Goal: Check status: Check status

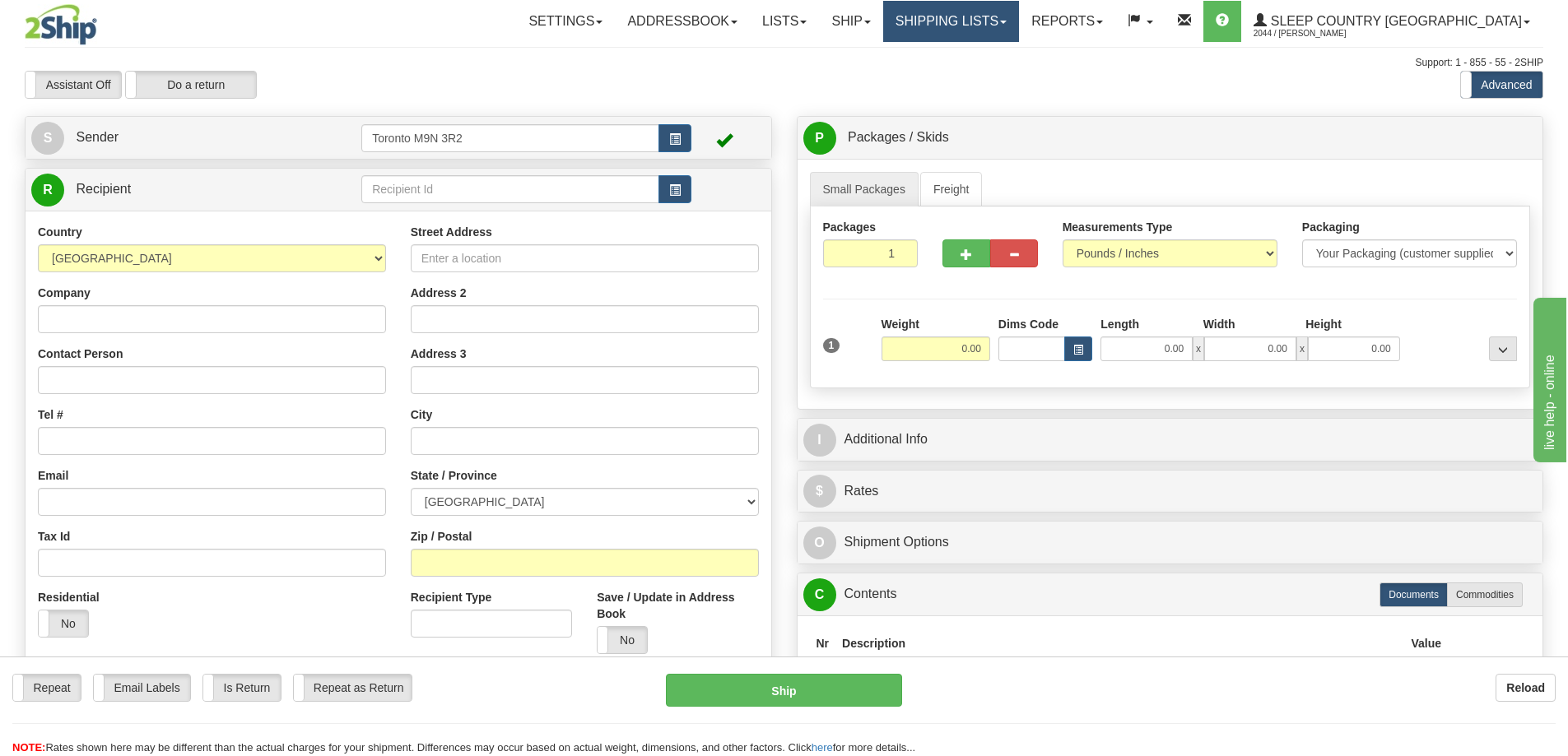
click at [1019, 20] on link "Shipping lists" at bounding box center [952, 21] width 136 height 41
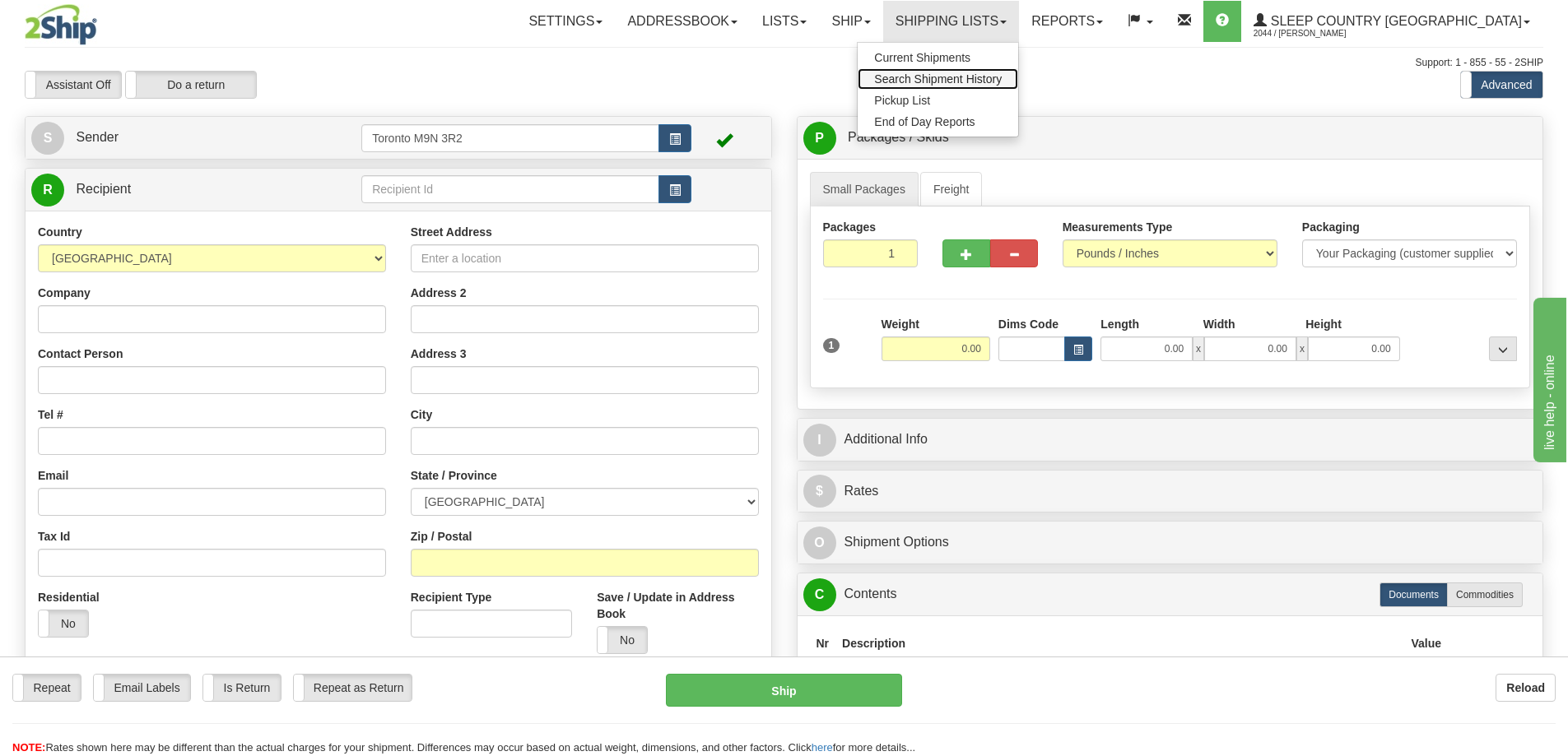
click at [984, 72] on link "Search Shipment History" at bounding box center [938, 78] width 161 height 21
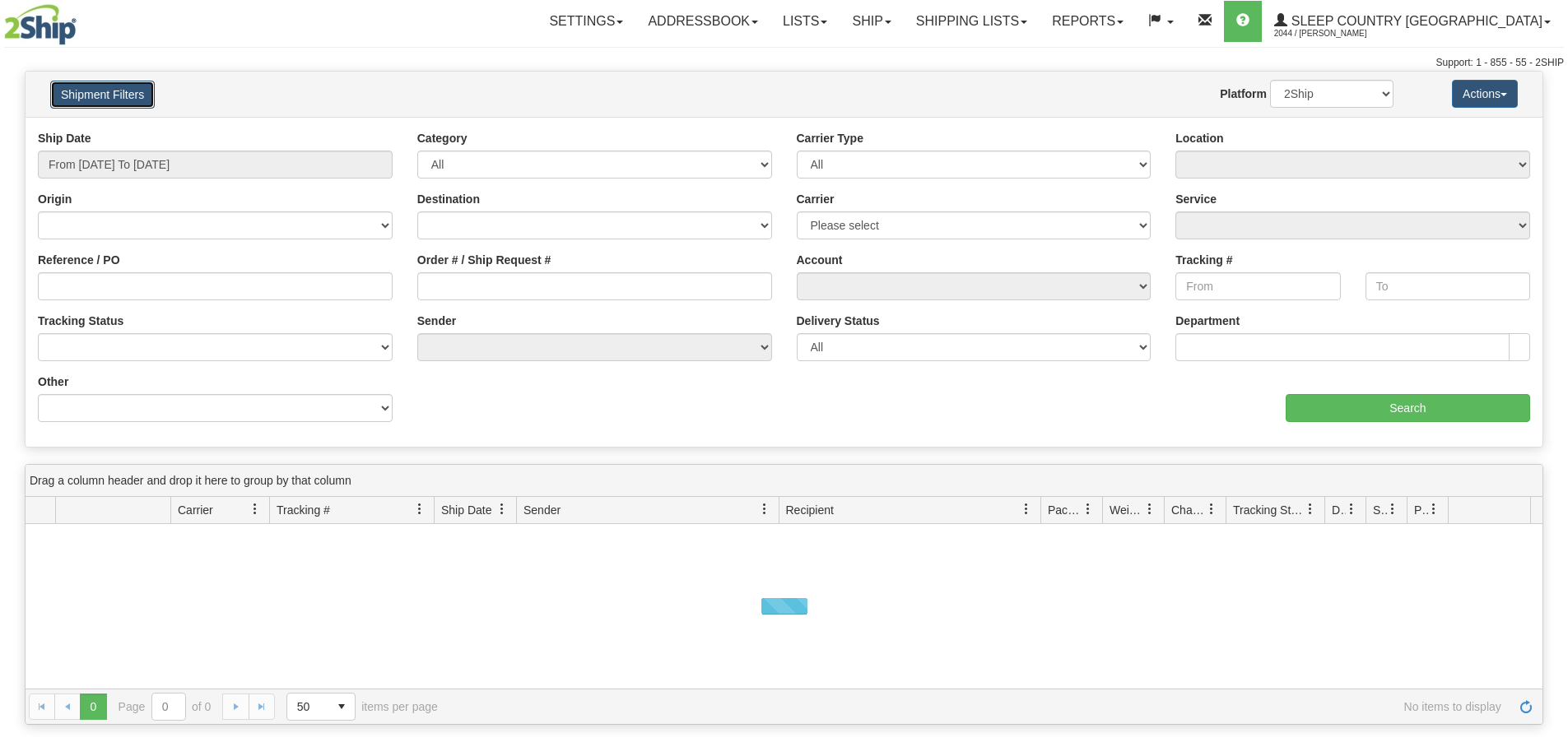
click at [111, 94] on button "Shipment Filters" at bounding box center [102, 95] width 105 height 28
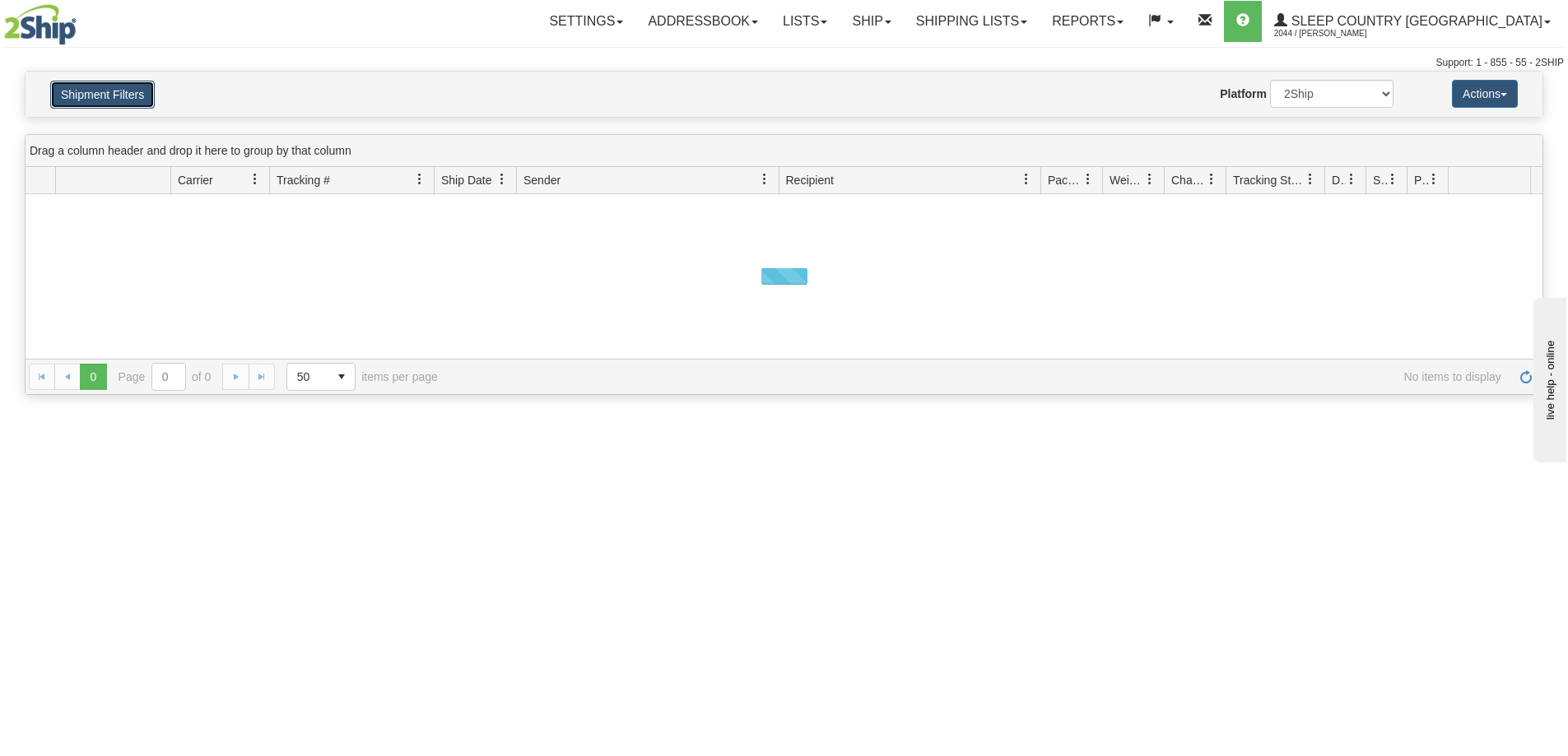
click at [115, 93] on button "Shipment Filters" at bounding box center [102, 95] width 105 height 28
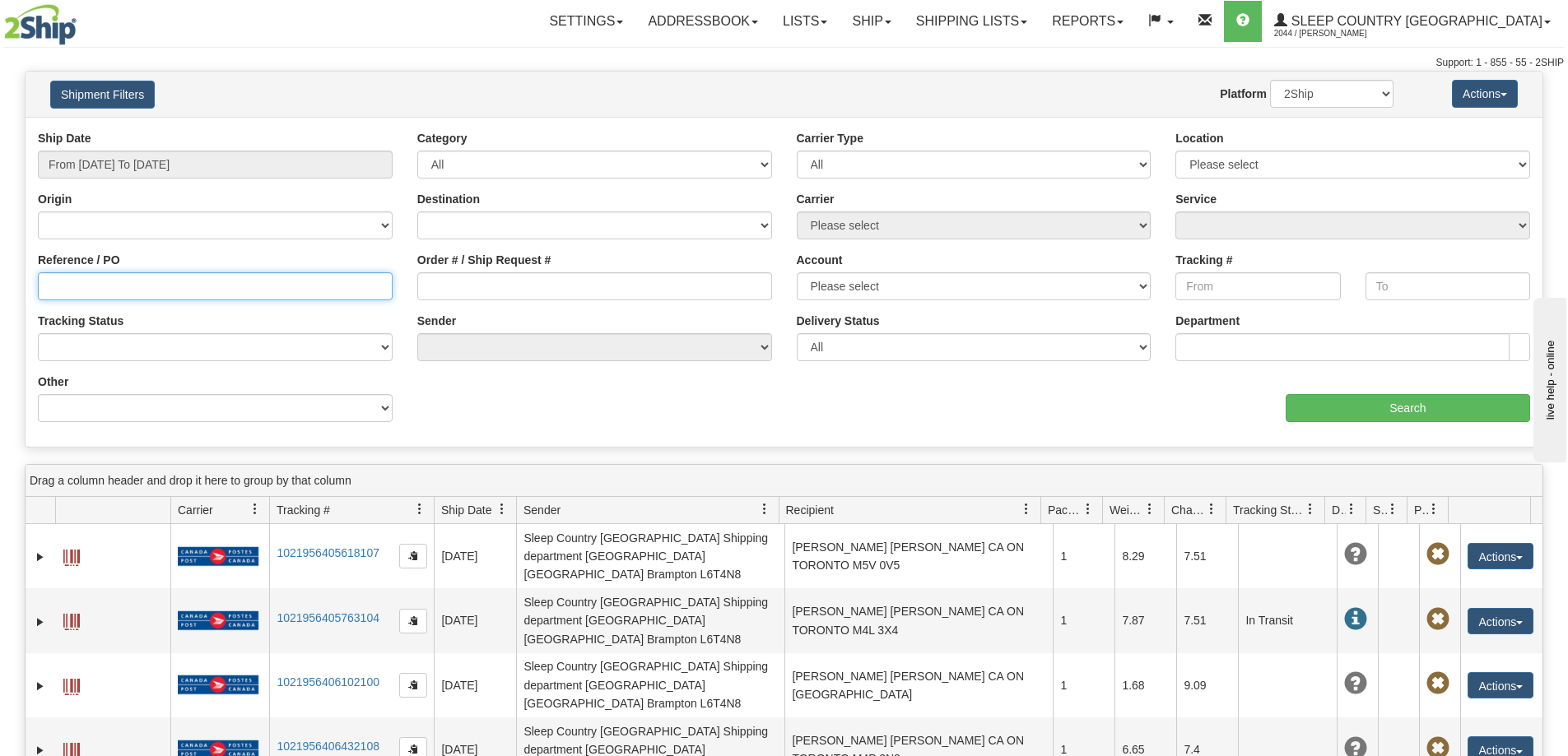
click at [112, 288] on input "Reference / PO" at bounding box center [215, 286] width 355 height 28
paste input "1051745"
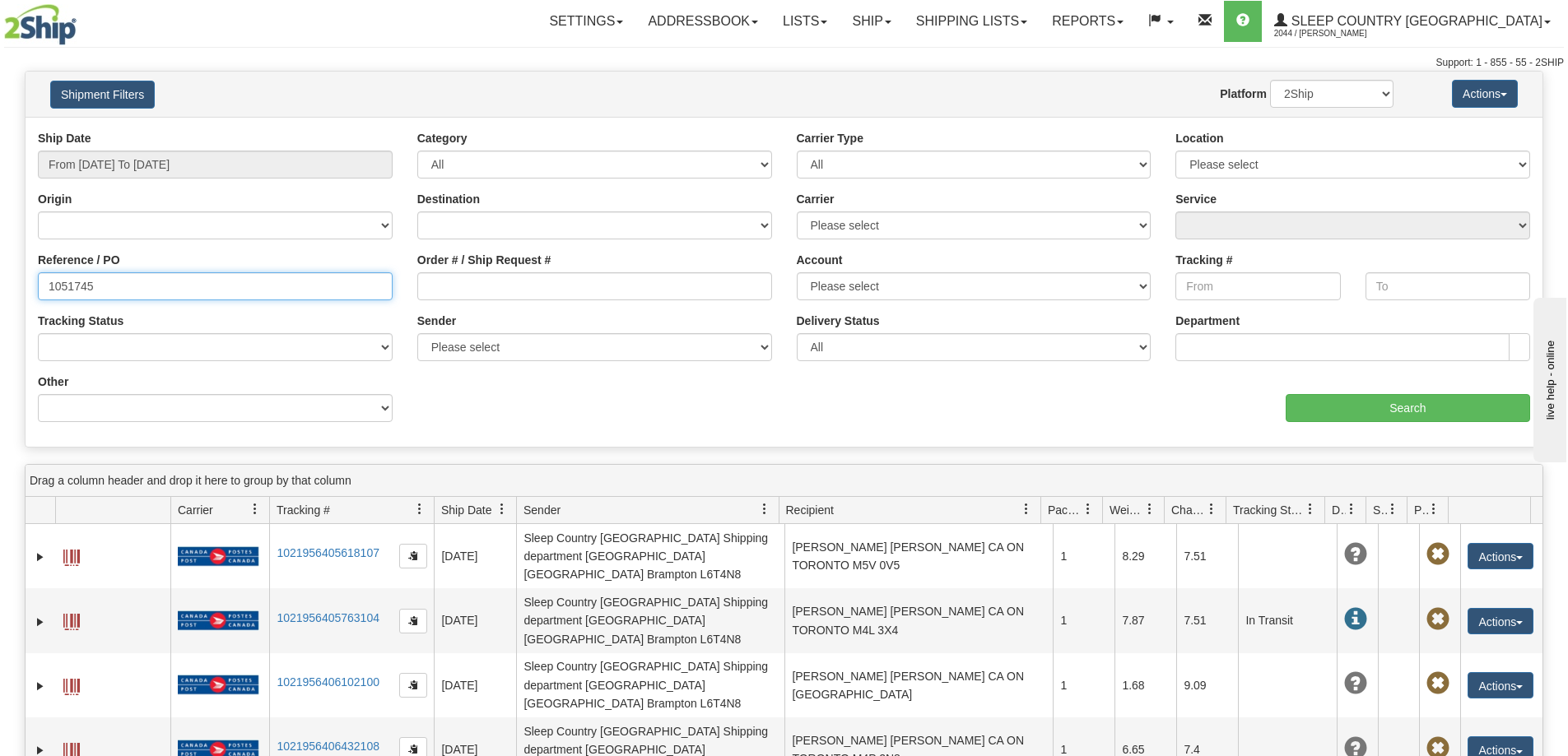
type input "1051745"
click at [162, 161] on input "From [DATE] To [DATE]" at bounding box center [215, 165] width 355 height 28
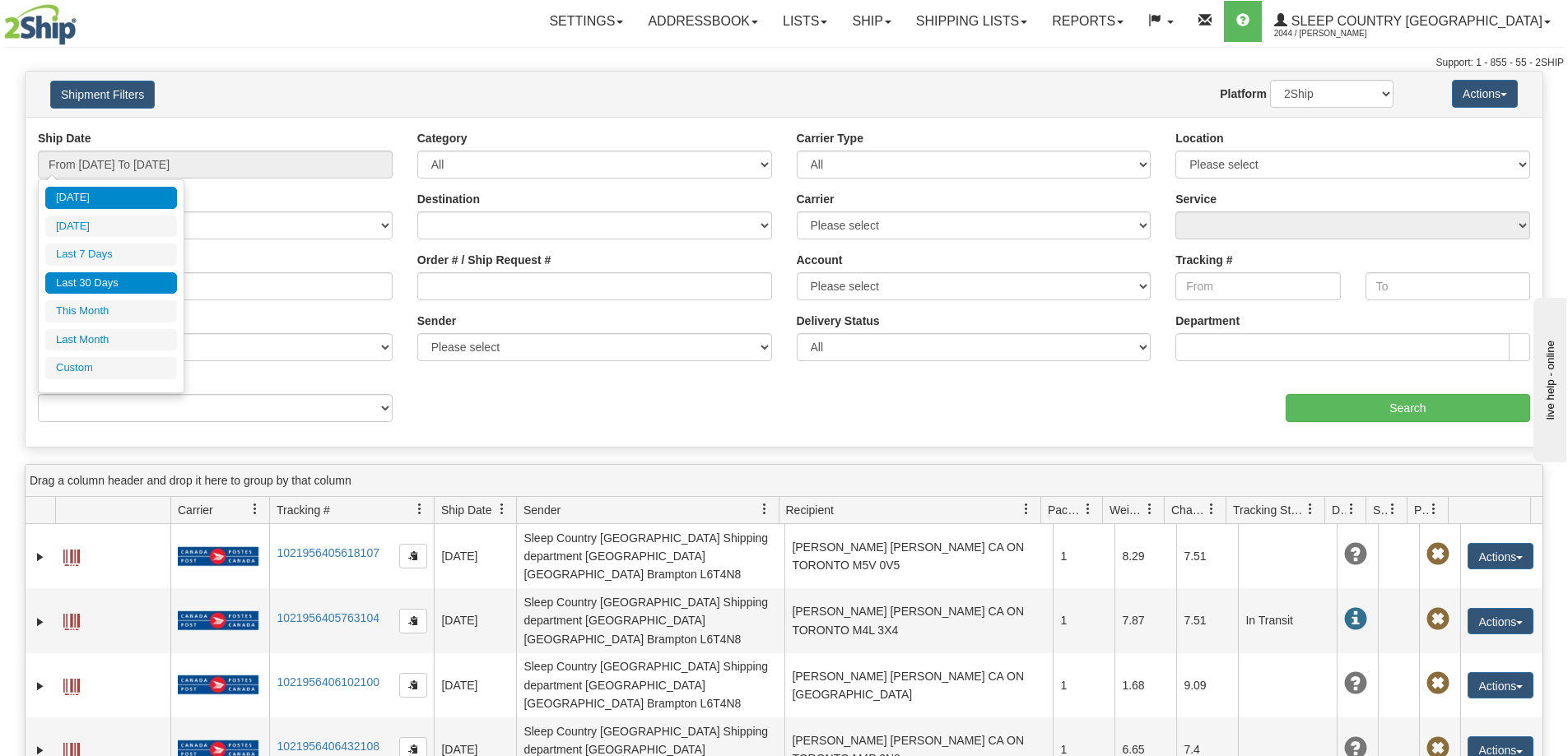
click at [128, 275] on li "Last 30 Days" at bounding box center [111, 283] width 132 height 22
type input "From [DATE] To [DATE]"
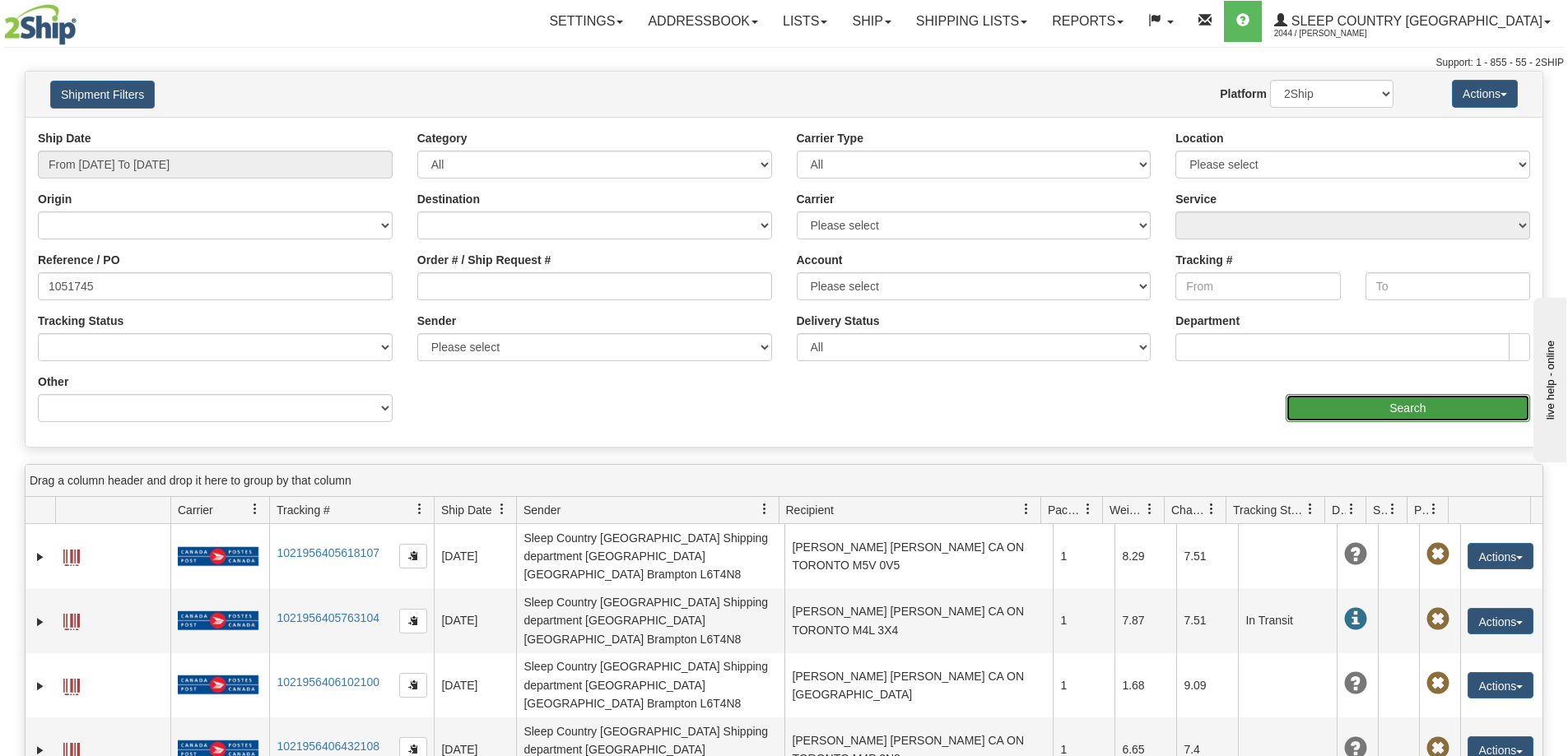
click at [1355, 414] on input "Search" at bounding box center [1407, 408] width 244 height 28
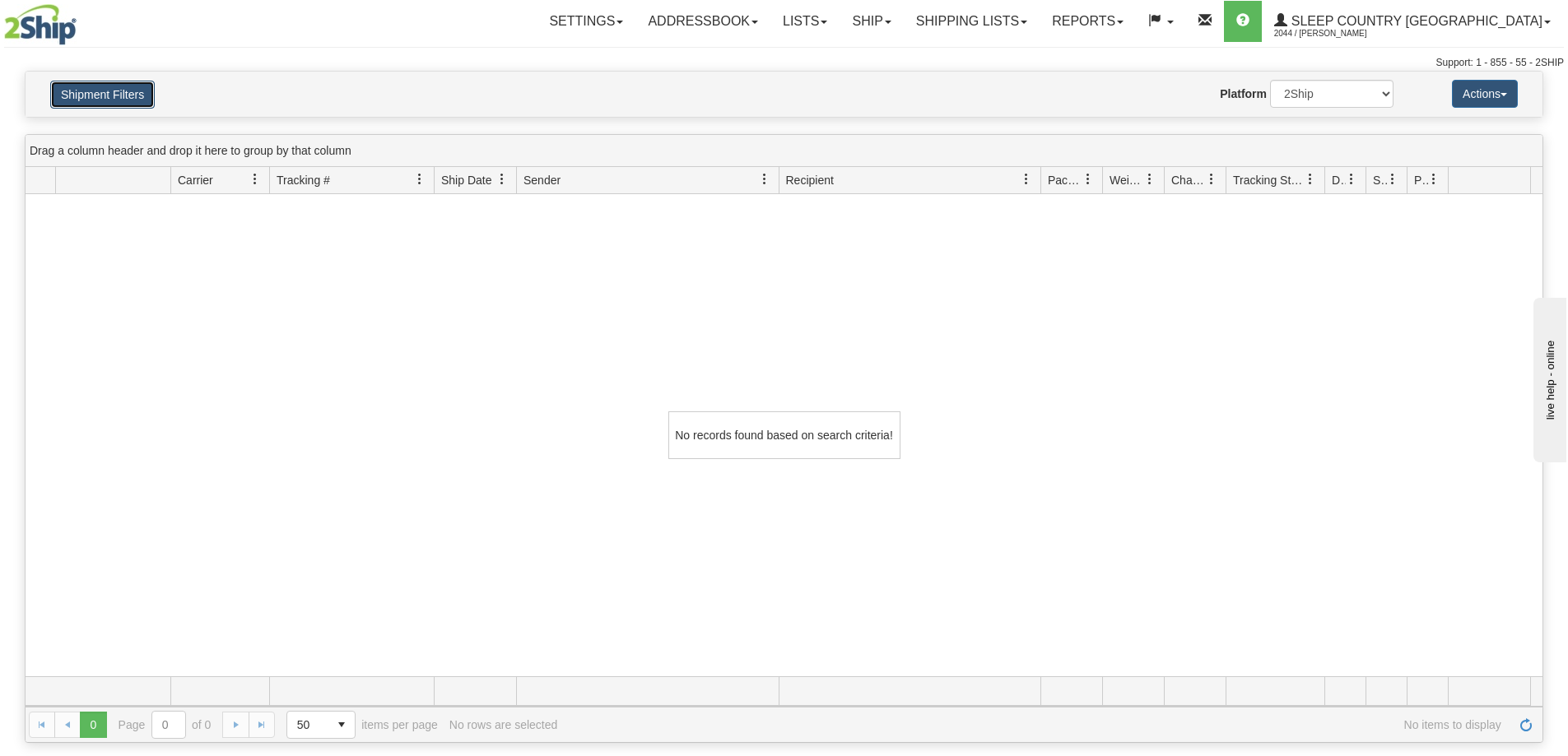
click at [79, 90] on button "Shipment Filters" at bounding box center [102, 95] width 105 height 28
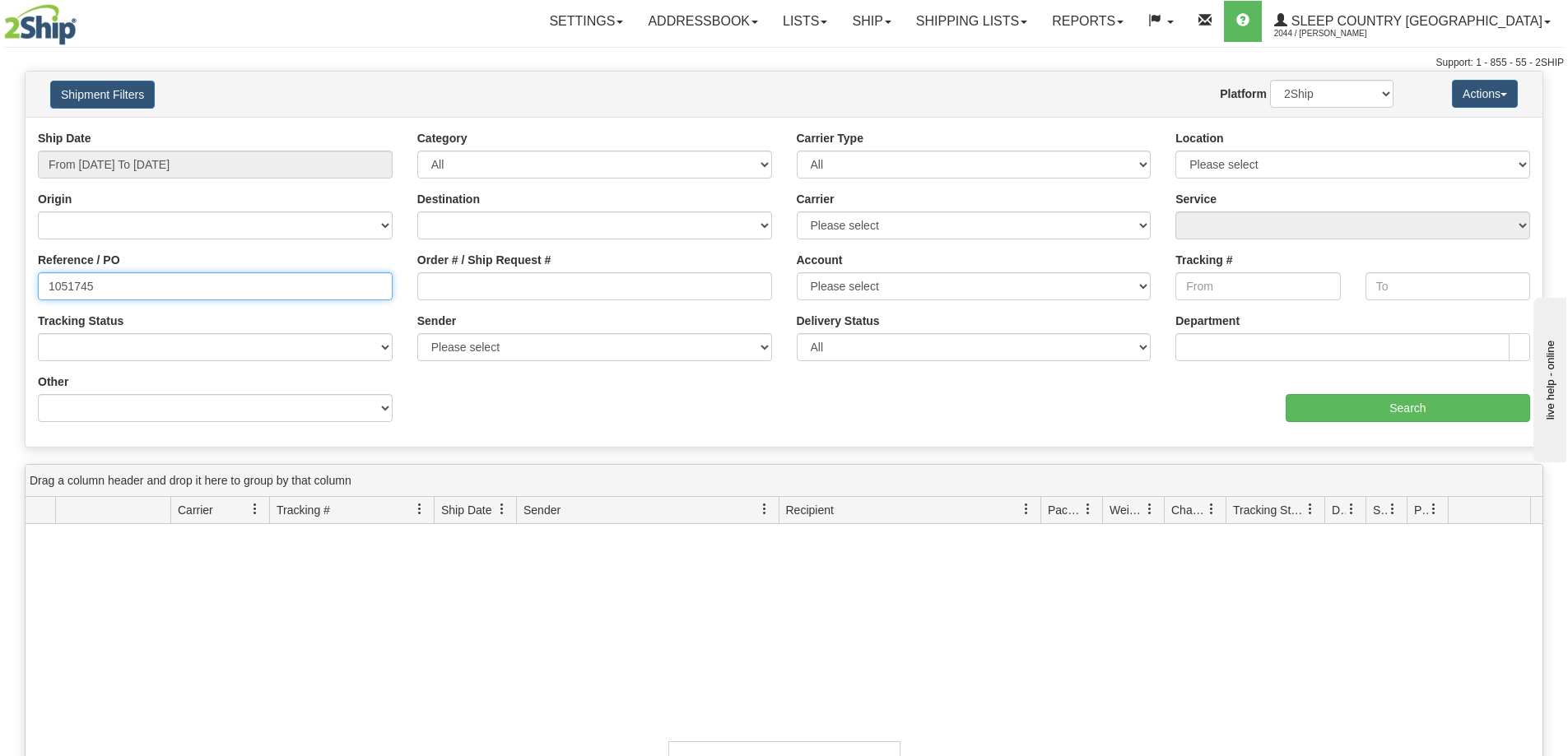
click at [240, 285] on input "1051745" at bounding box center [215, 286] width 355 height 28
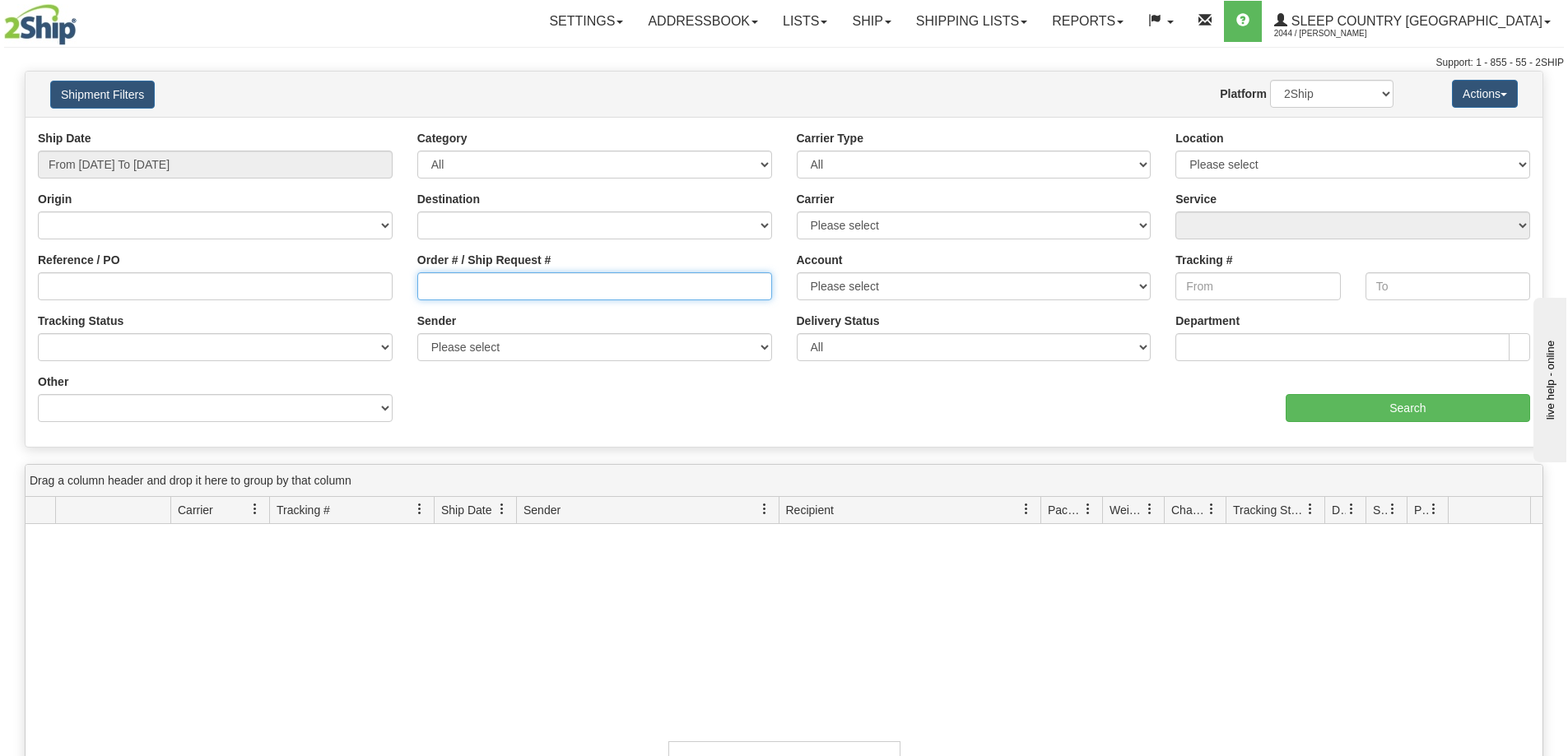
click at [509, 289] on input "Order # / Ship Request #" at bounding box center [594, 286] width 355 height 28
paste input "1051745"
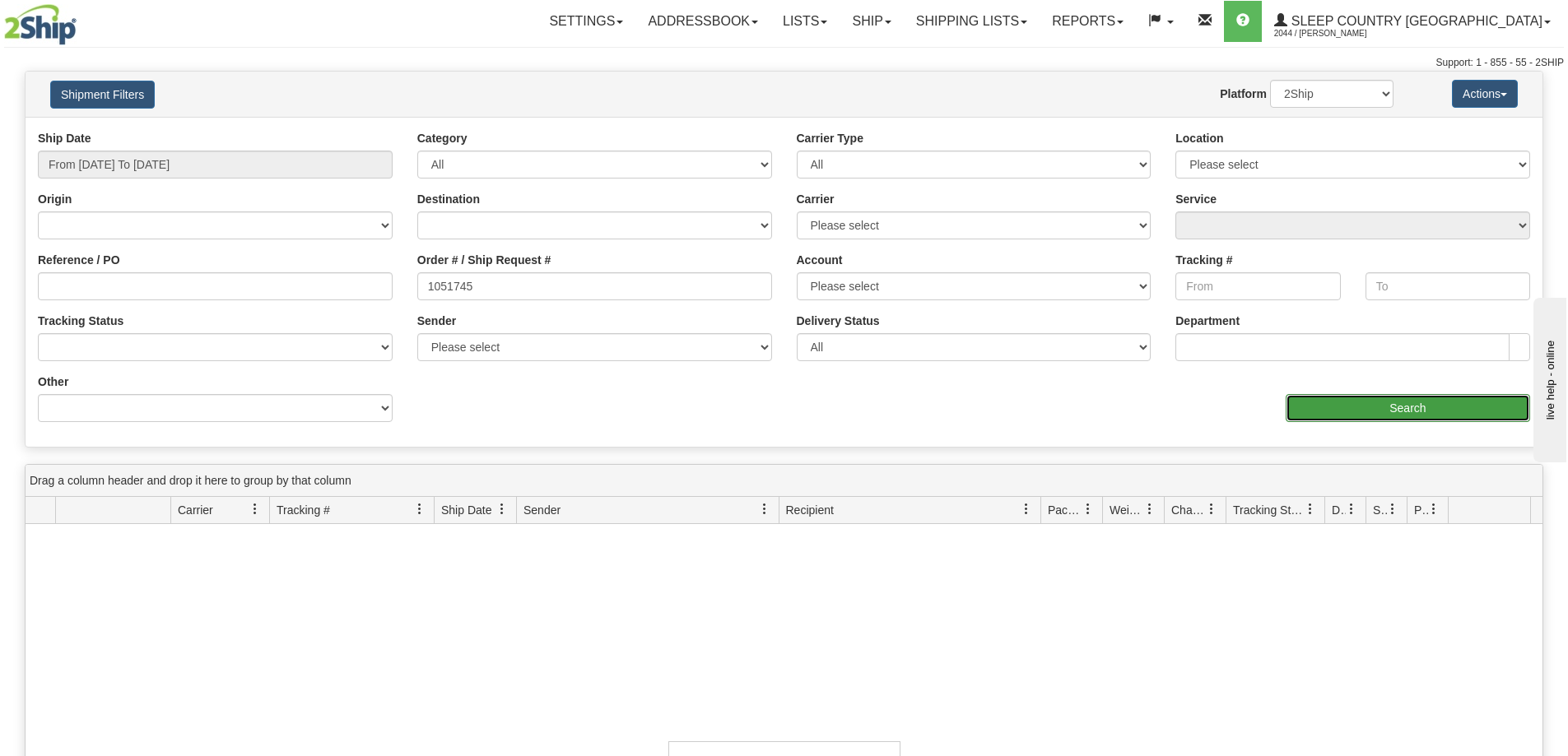
click at [1345, 405] on input "Search" at bounding box center [1407, 408] width 244 height 28
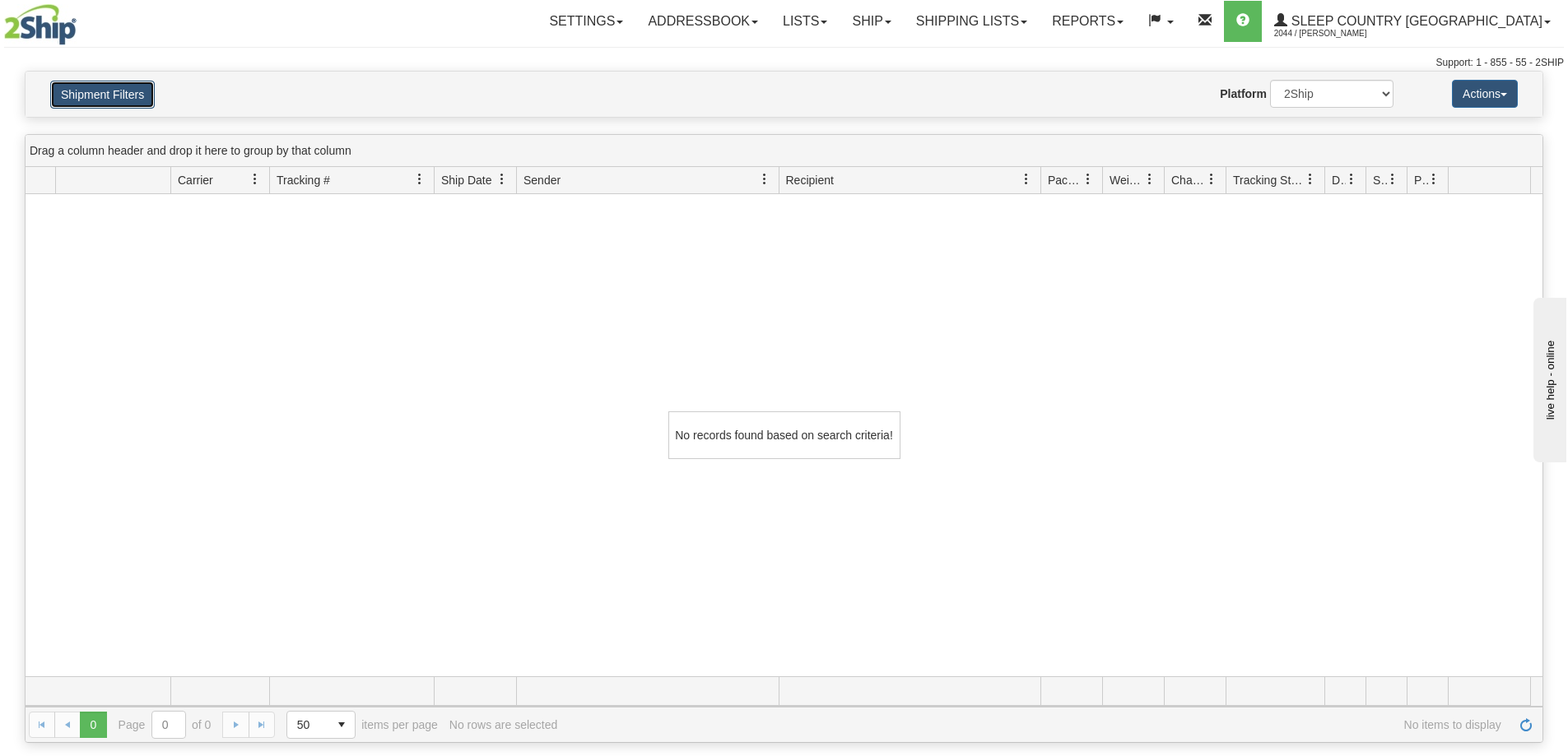
click at [104, 84] on button "Shipment Filters" at bounding box center [102, 95] width 105 height 28
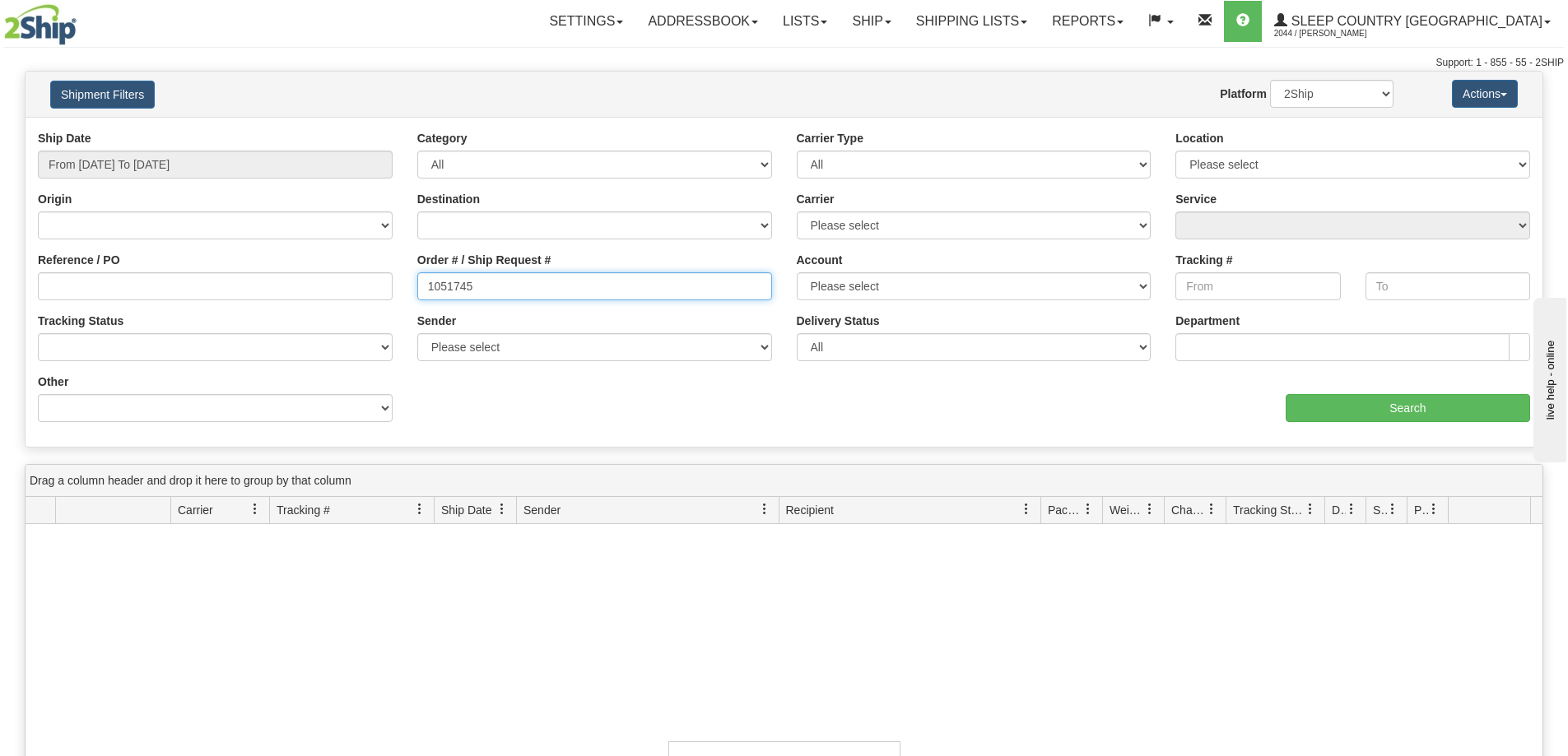
drag, startPoint x: 509, startPoint y: 285, endPoint x: 371, endPoint y: 281, distance: 138.1
click at [371, 130] on div "Reference / PO Order # / Ship Request # 1051745 Account Please select Canada Po…" at bounding box center [784, 130] width 1517 height 0
paste input "9000H977284"
type input "9000H977284"
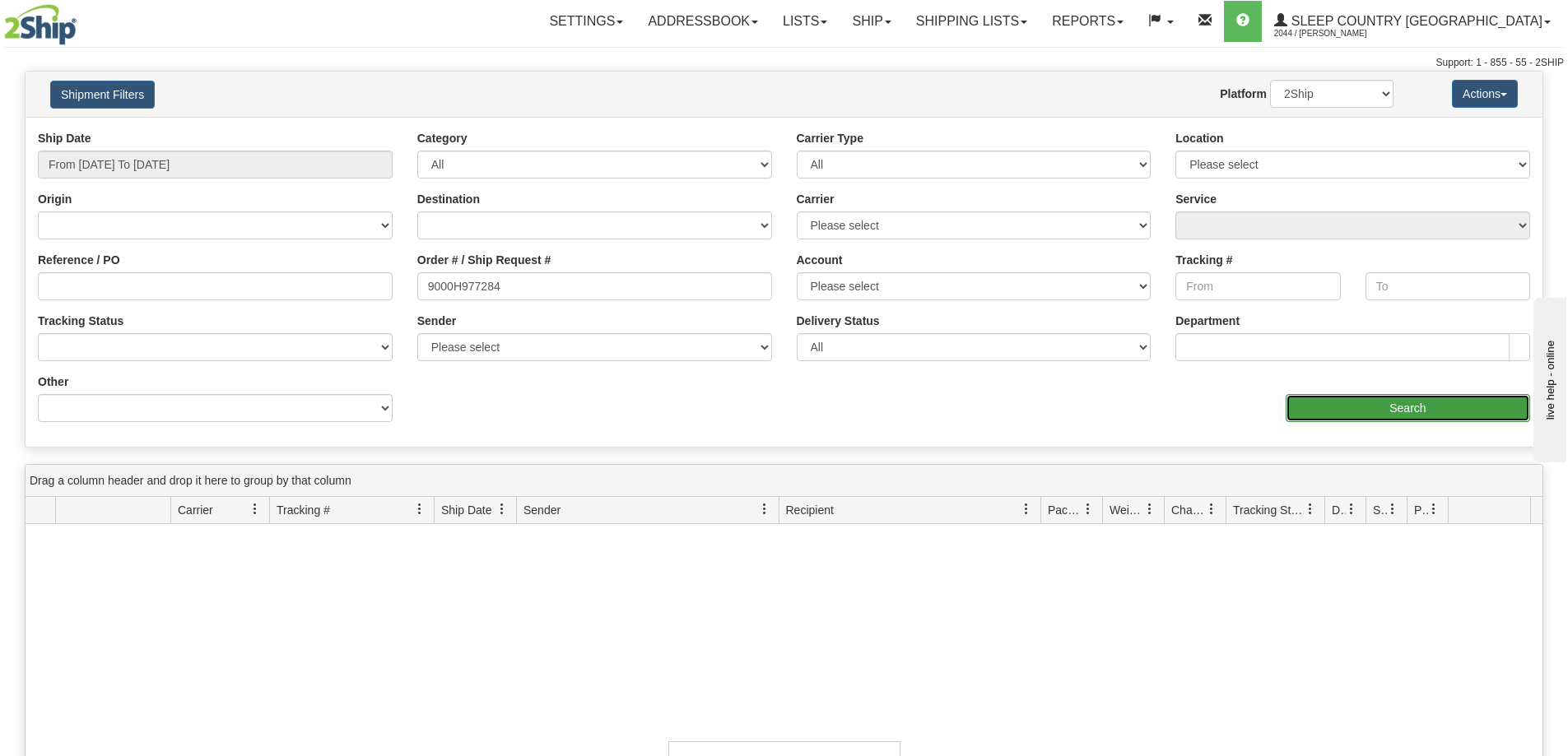
click at [1346, 394] on input "Search" at bounding box center [1407, 408] width 244 height 28
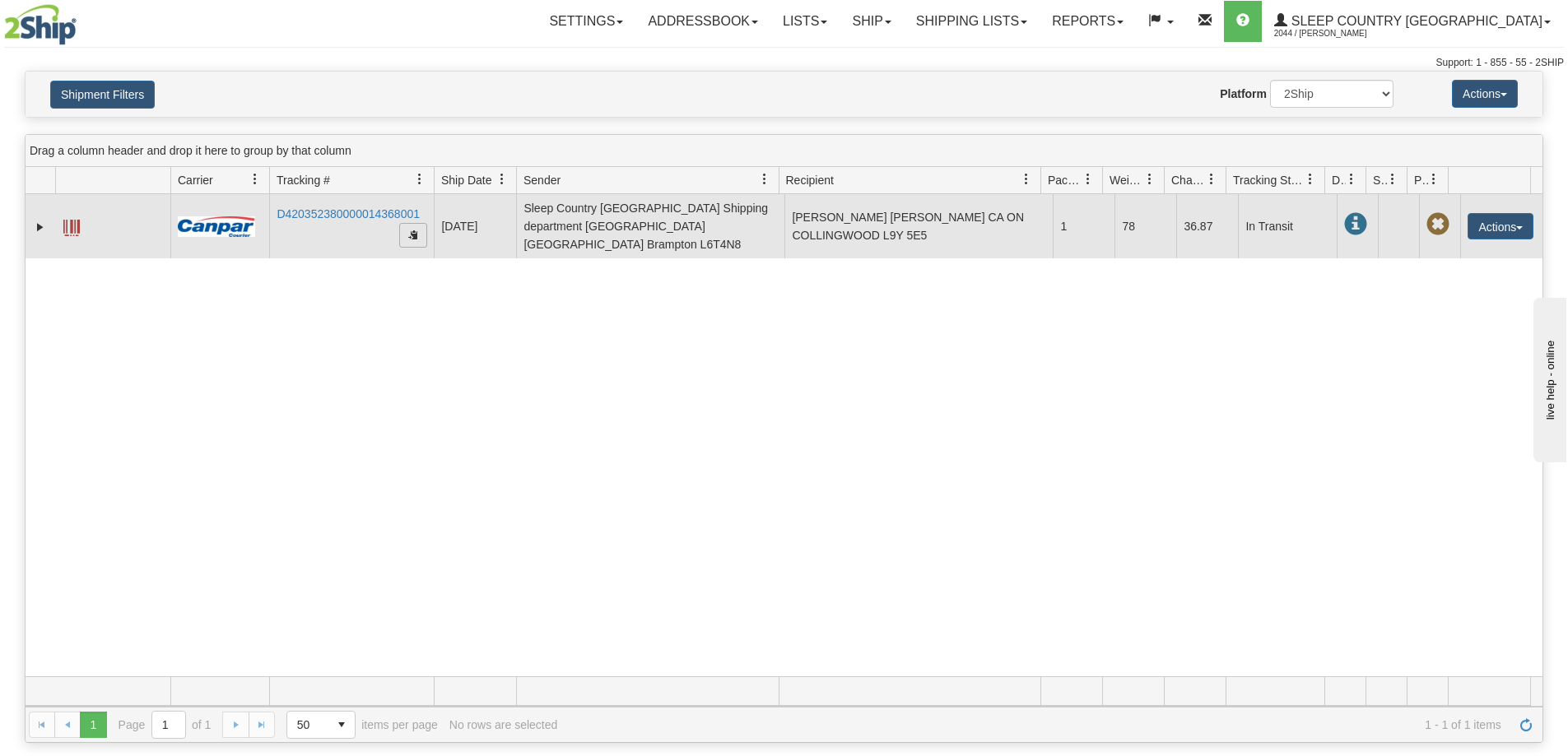
click at [413, 232] on span "button" at bounding box center [413, 234] width 10 height 10
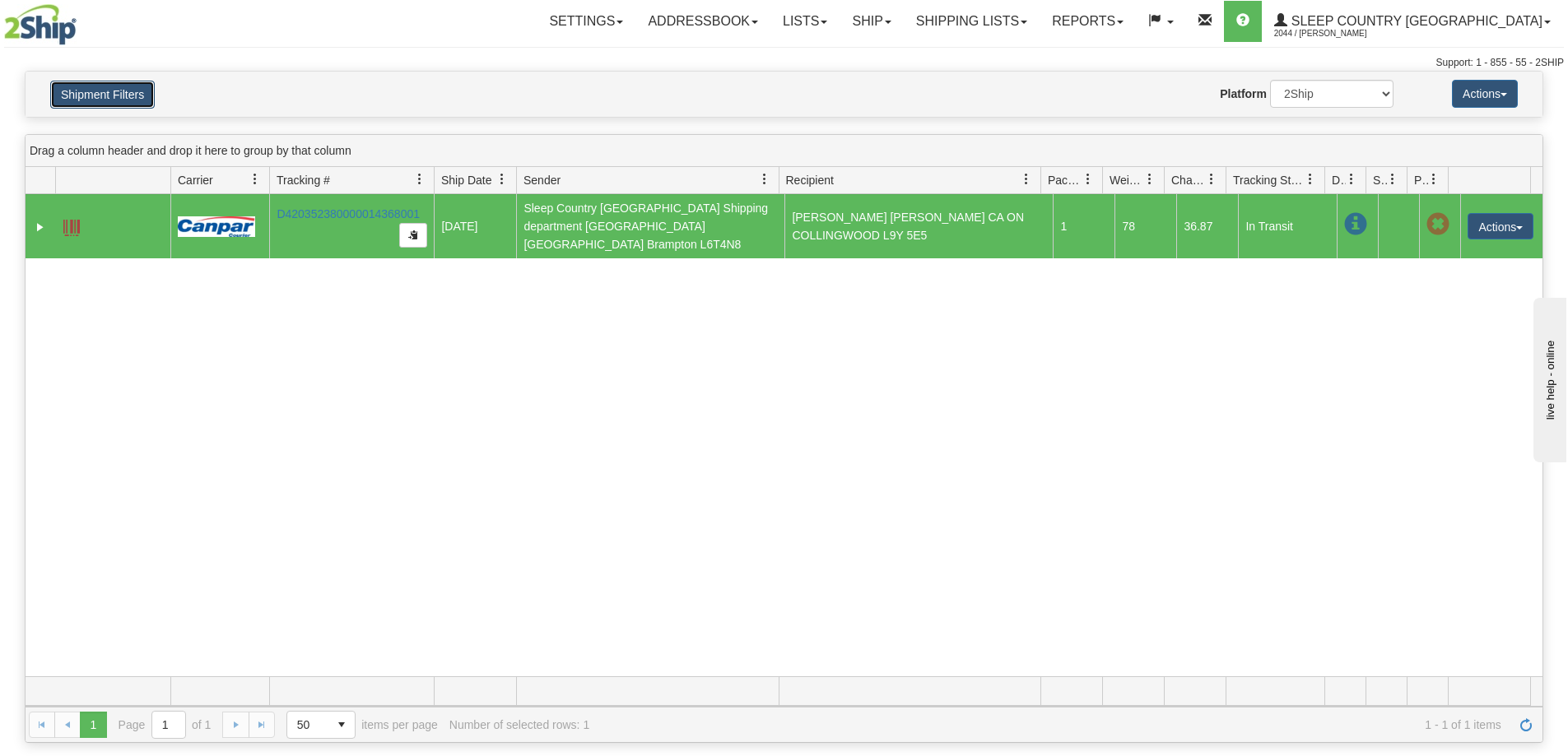
click at [130, 86] on button "Shipment Filters" at bounding box center [102, 95] width 105 height 28
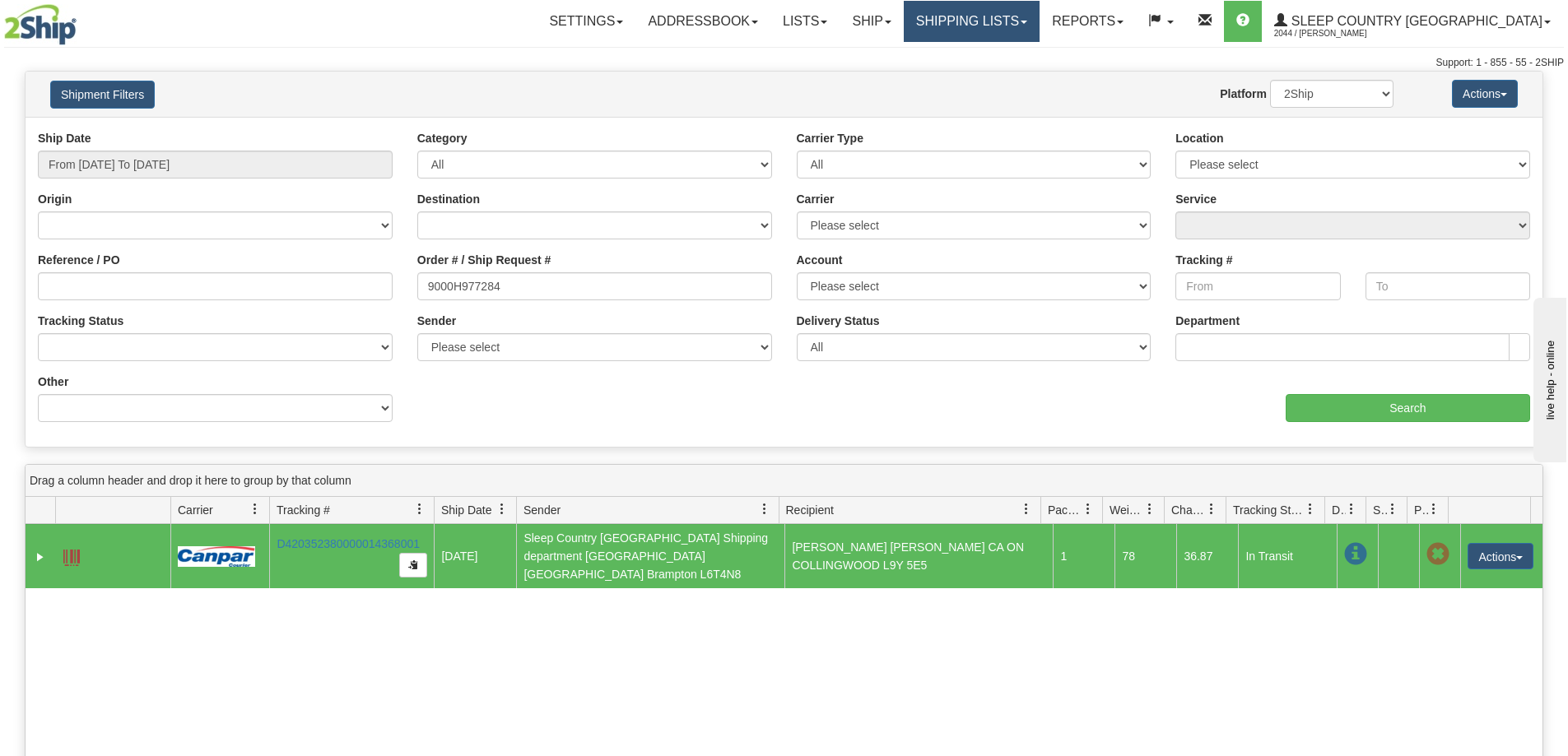
click at [1039, 17] on link "Shipping lists" at bounding box center [972, 21] width 136 height 41
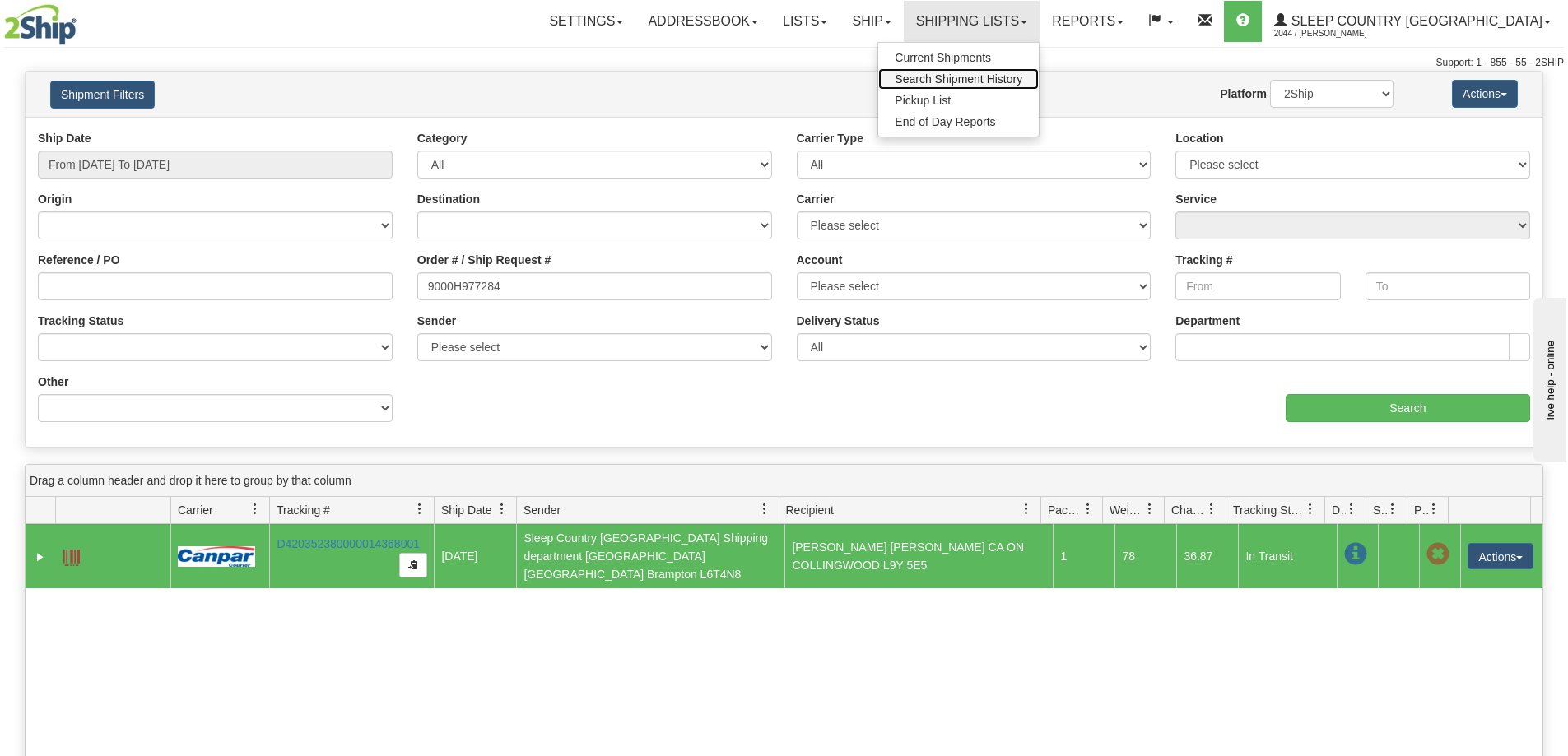
click at [1022, 81] on span "Search Shipment History" at bounding box center [959, 79] width 128 height 13
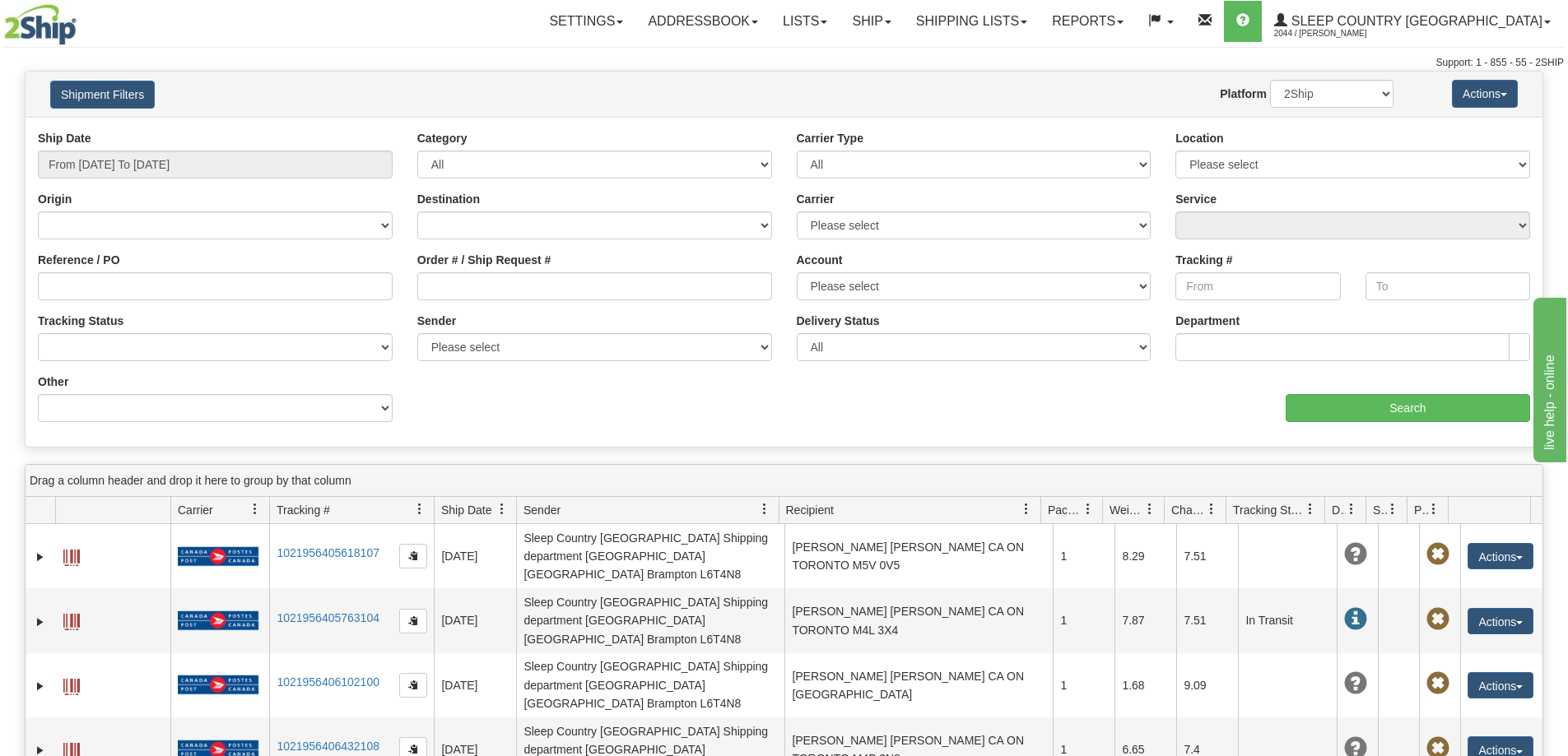
drag, startPoint x: 573, startPoint y: 256, endPoint x: 535, endPoint y: 289, distance: 50.3
click at [573, 257] on div "Order # / Ship Request #" at bounding box center [594, 276] width 355 height 49
click at [533, 289] on input "Order # / Ship Request #" at bounding box center [594, 286] width 355 height 28
paste input "9000H974190"
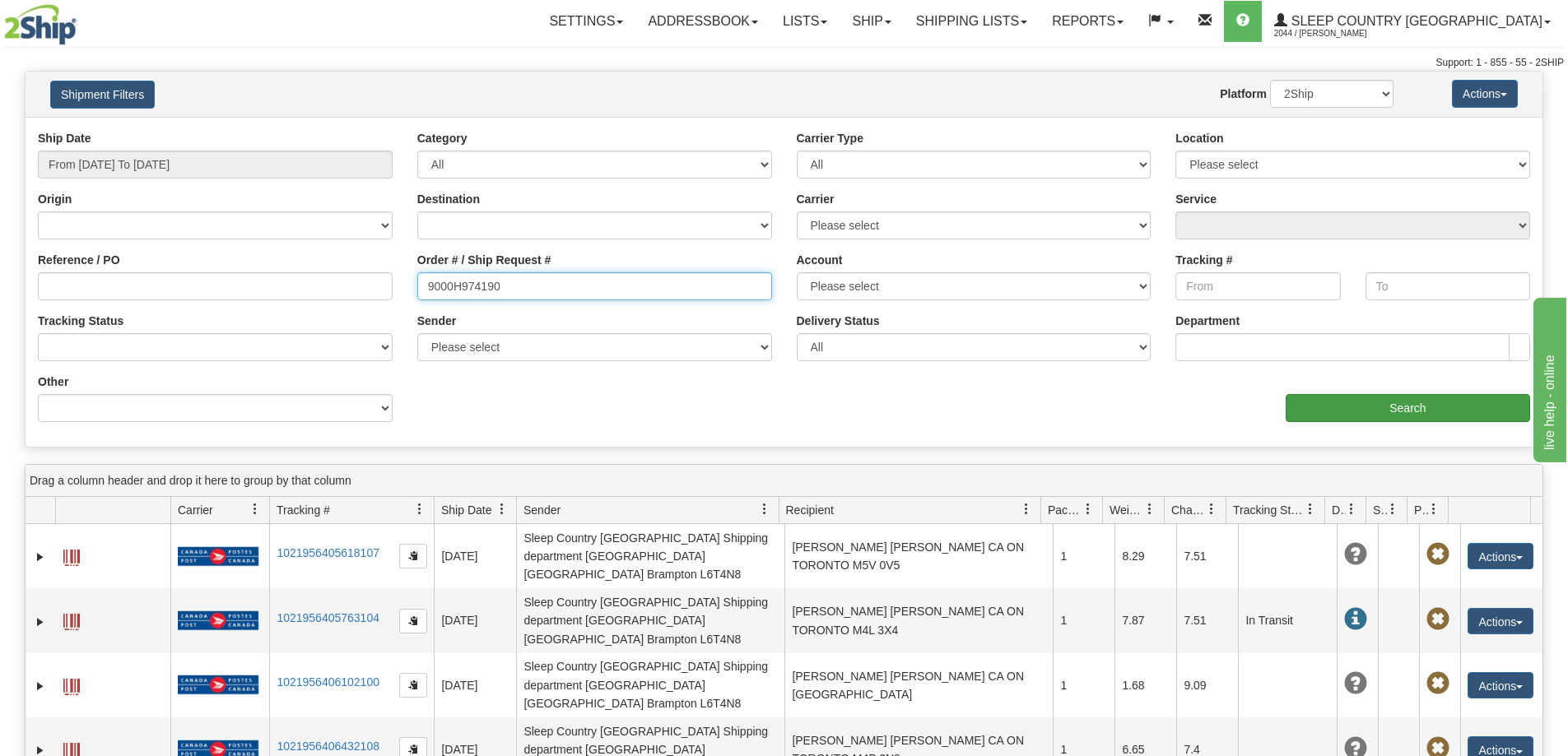
type input "9000H974190"
click at [1331, 420] on input "Search" at bounding box center [1407, 408] width 244 height 28
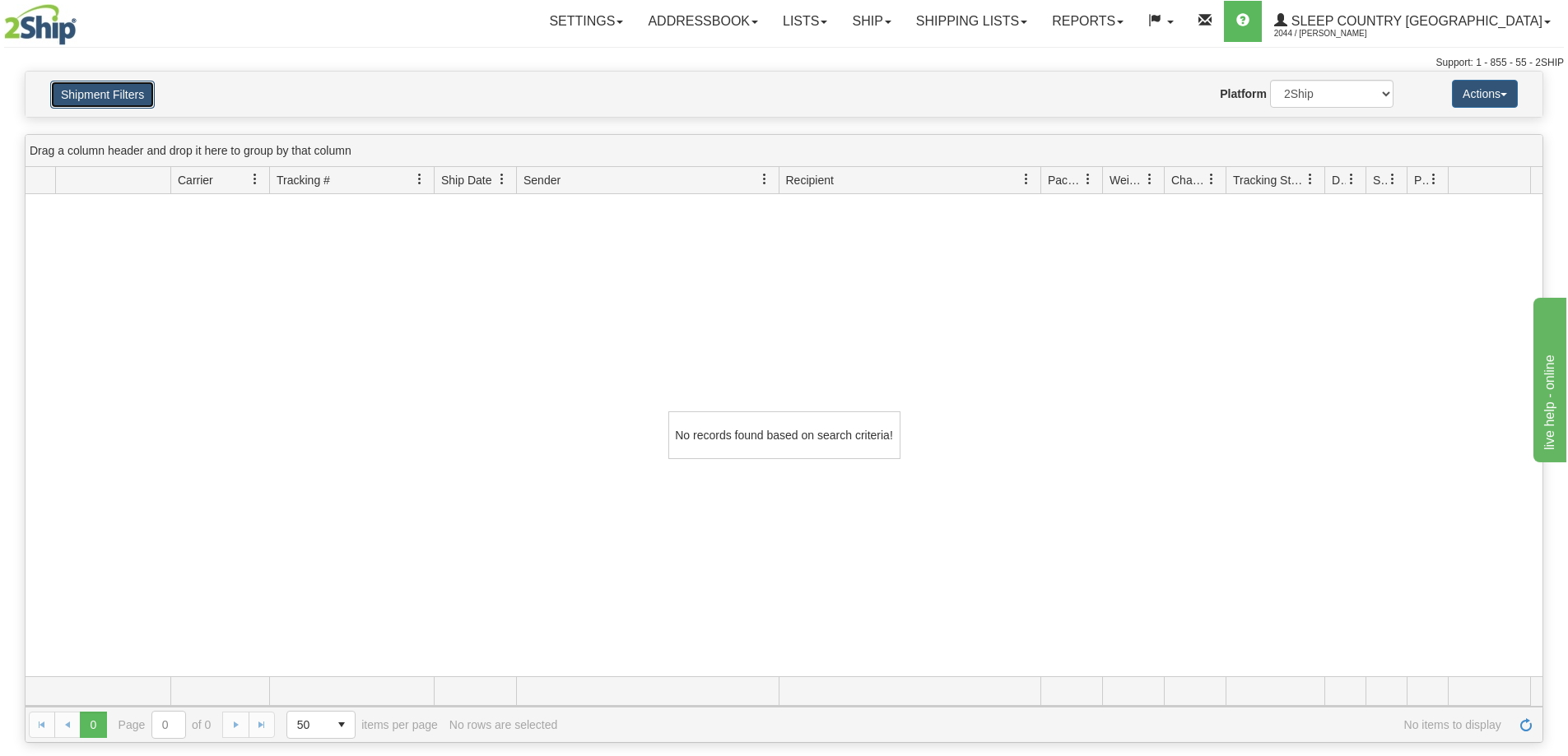
click at [143, 101] on button "Shipment Filters" at bounding box center [102, 95] width 105 height 28
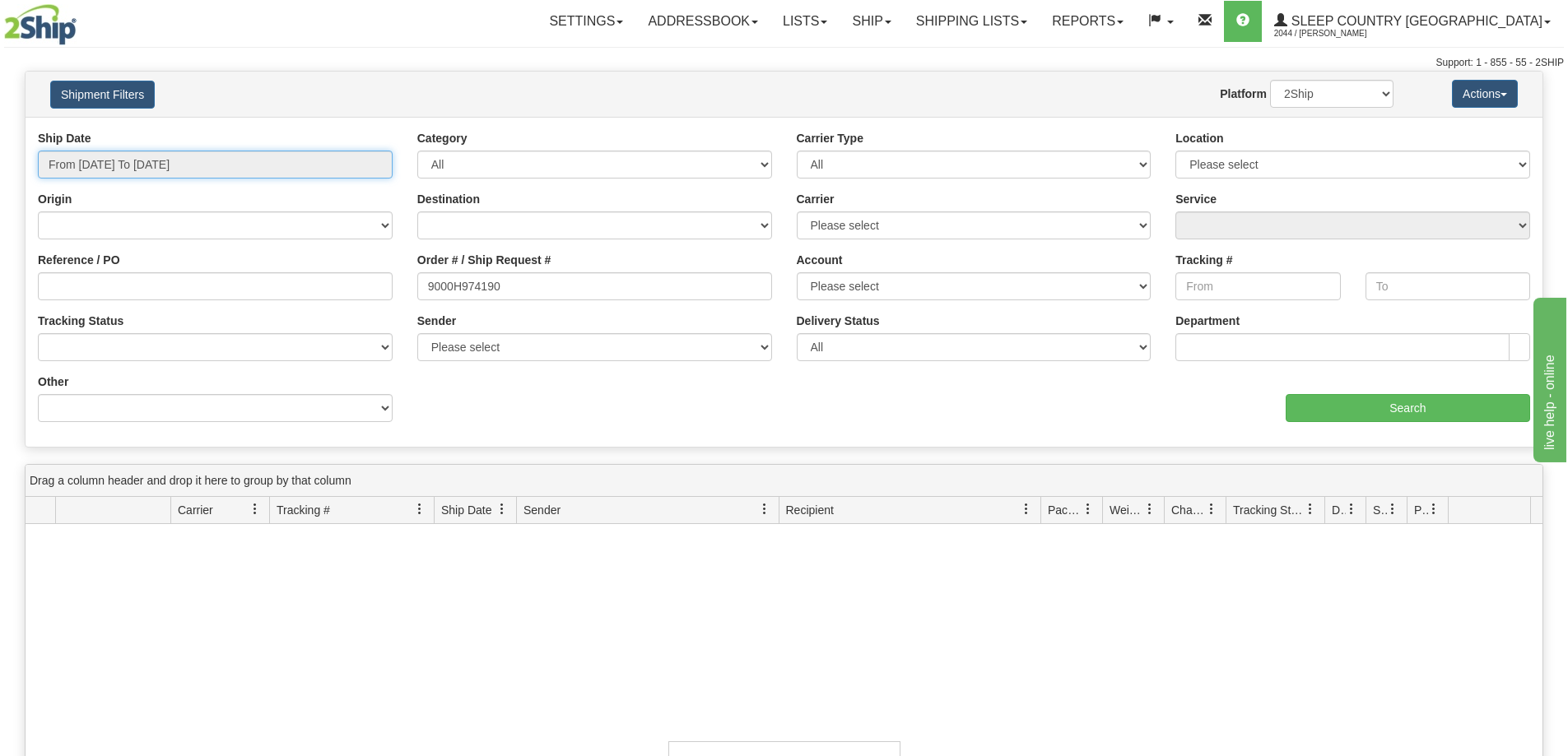
click at [203, 162] on input "From [DATE] To [DATE]" at bounding box center [215, 165] width 355 height 28
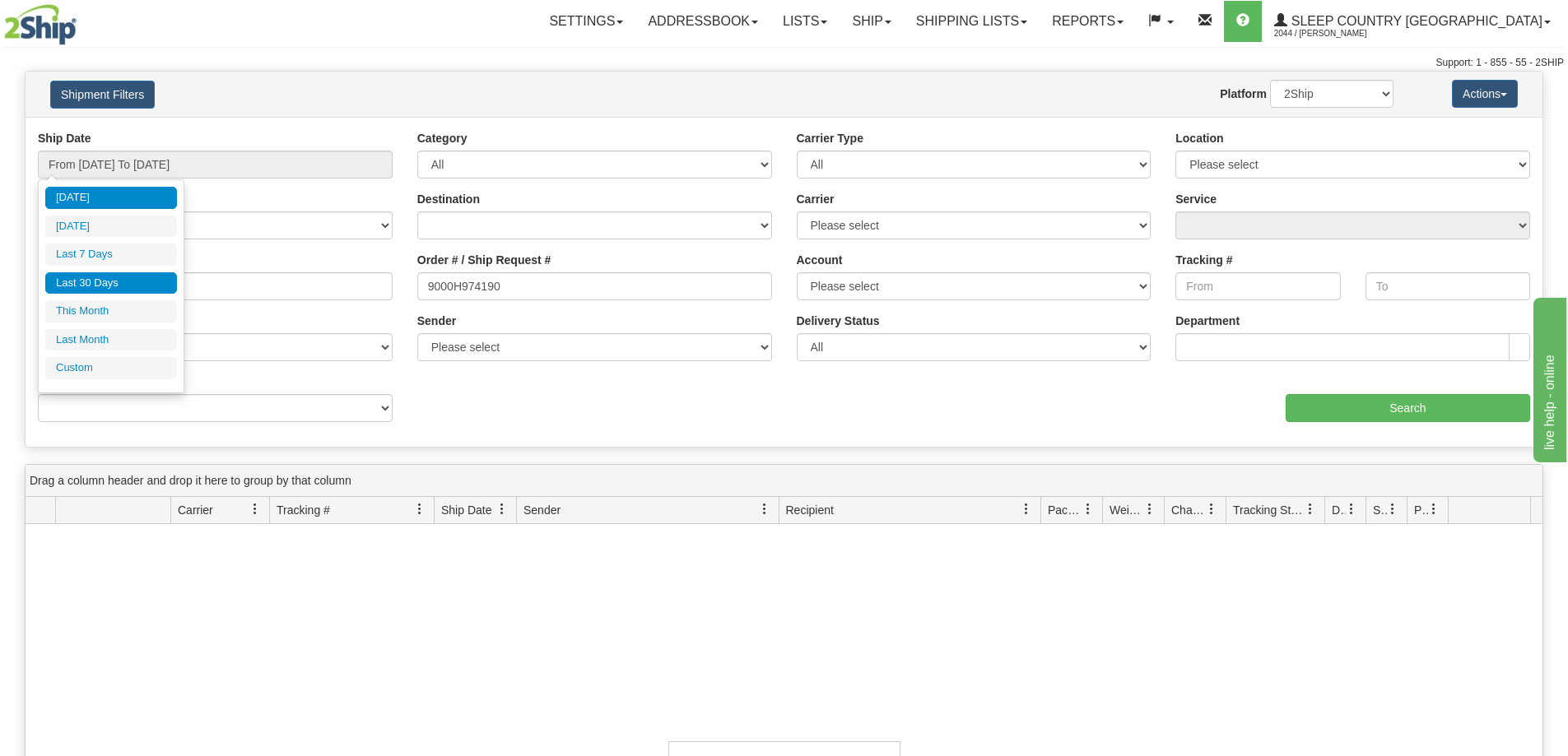
click at [125, 275] on li "Last 30 Days" at bounding box center [111, 283] width 132 height 22
type input "From [DATE] To [DATE]"
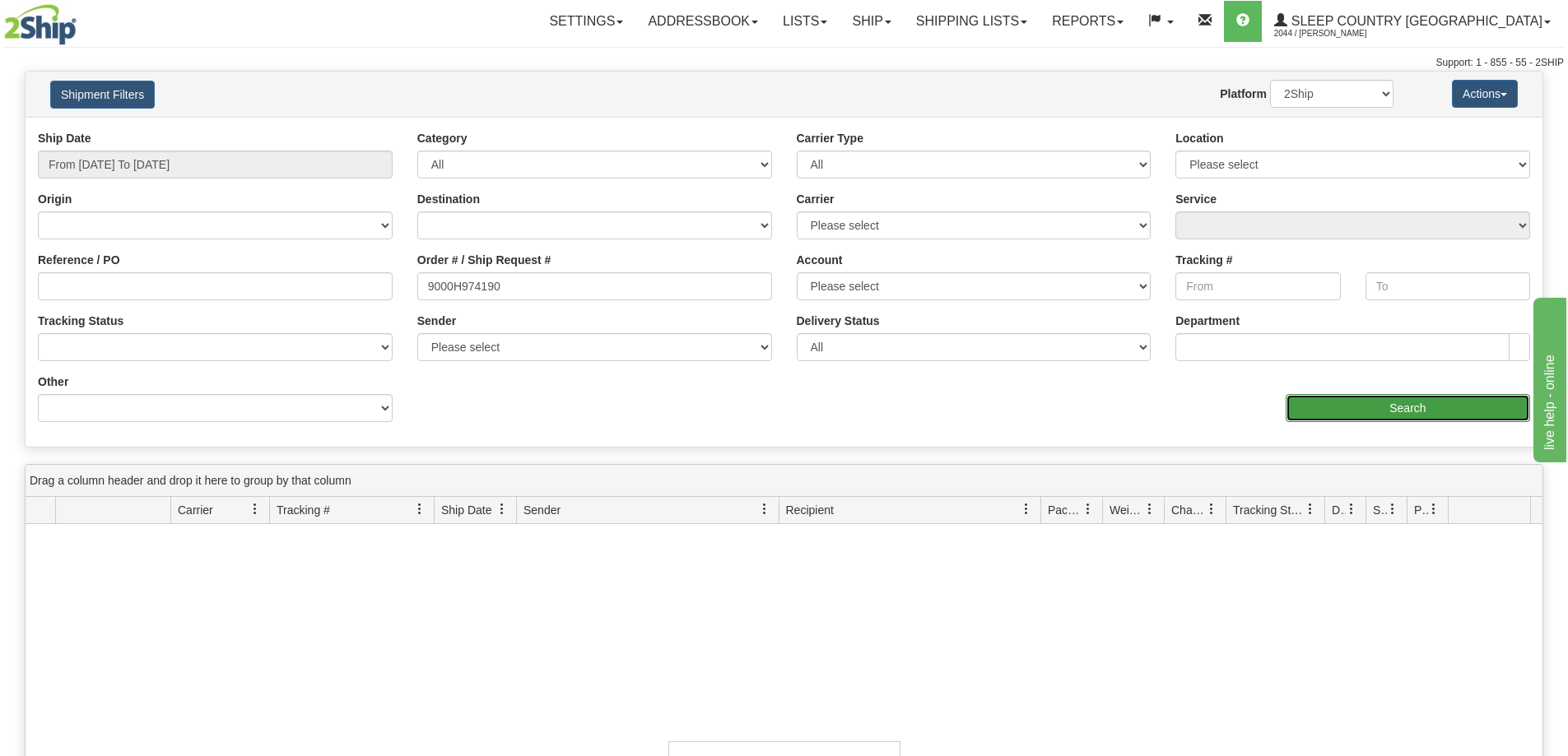
click at [1350, 414] on input "Search" at bounding box center [1407, 408] width 244 height 28
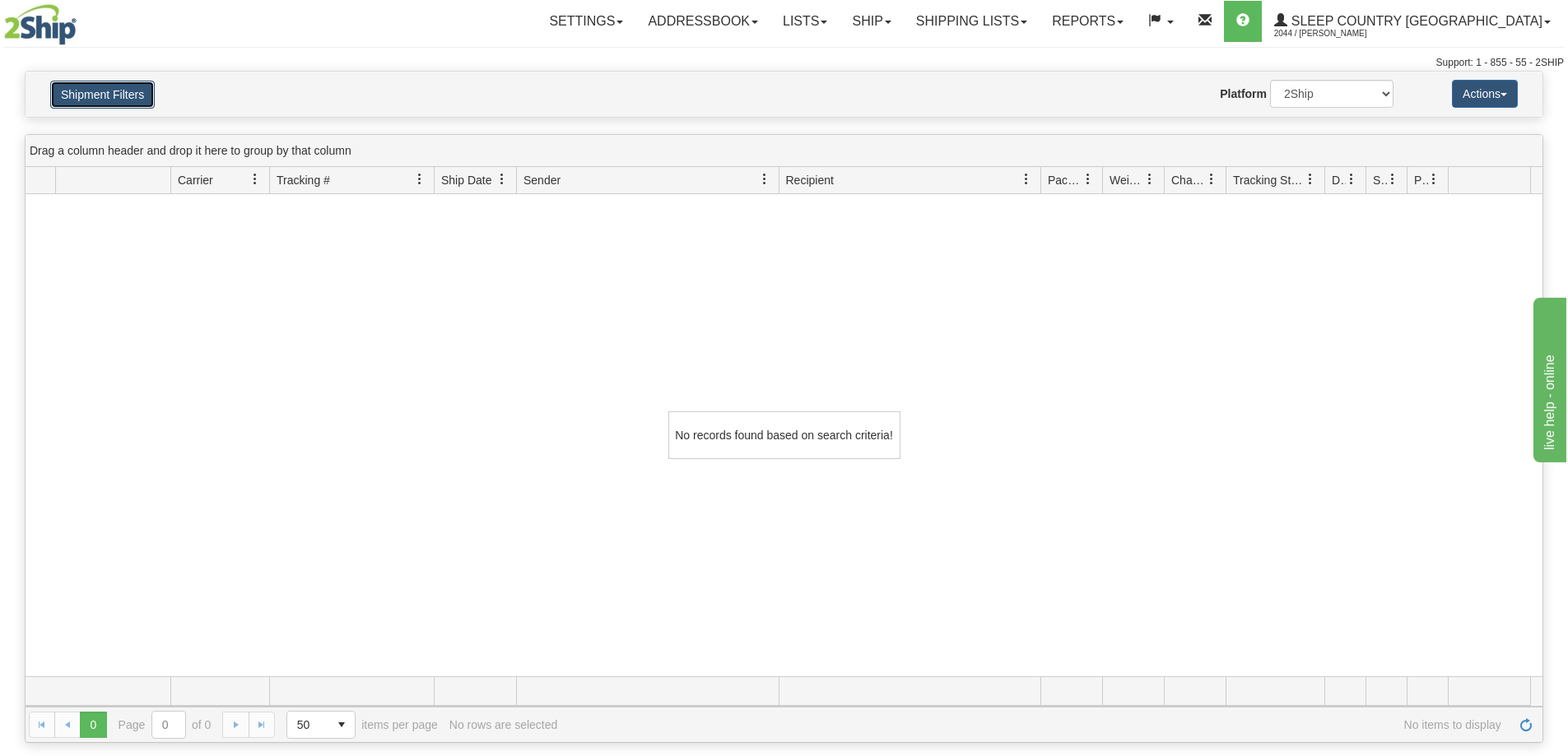
click at [116, 87] on button "Shipment Filters" at bounding box center [102, 95] width 105 height 28
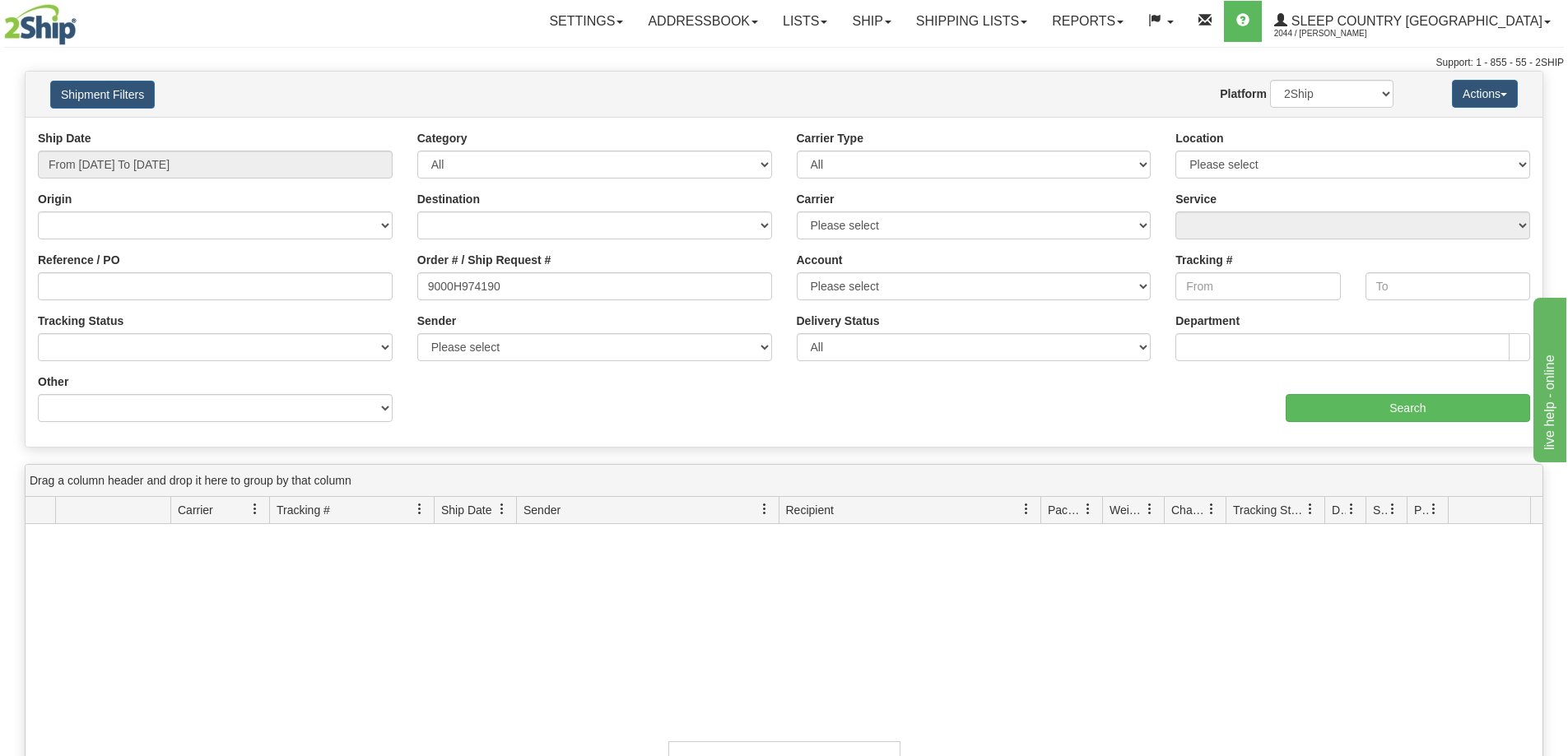
click at [592, 105] on div "Website Agent Nothing selected Client User Platform 2Ship Imported" at bounding box center [846, 94] width 1119 height 28
